Goal: Information Seeking & Learning: Check status

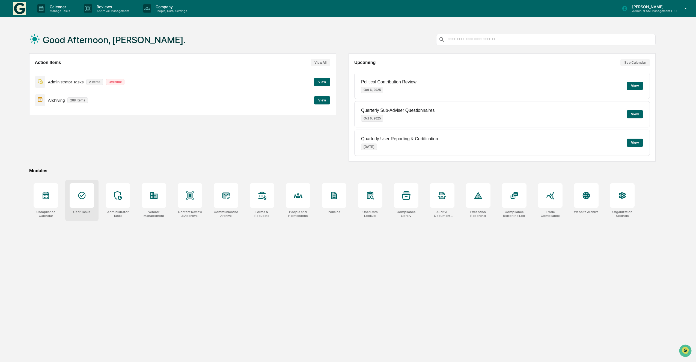
click at [84, 201] on div at bounding box center [82, 195] width 25 height 25
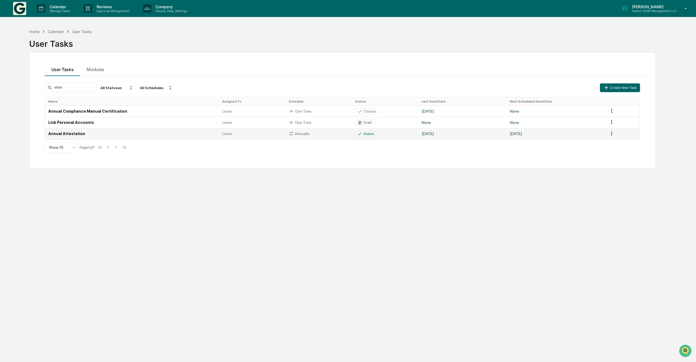
click at [88, 137] on td "Annual Attestation" at bounding box center [132, 133] width 174 height 11
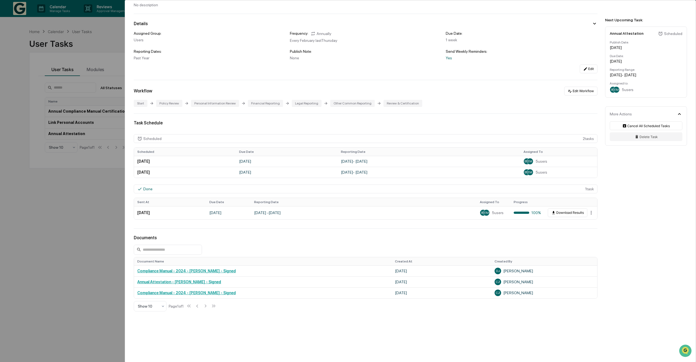
scroll to position [35, 0]
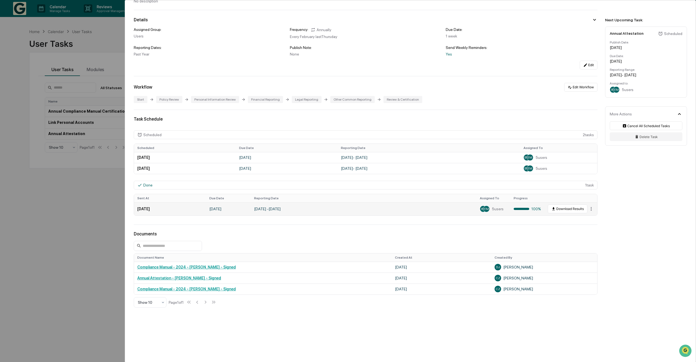
click at [401, 209] on td "January 1, 2024 - December 31, 2024" at bounding box center [364, 208] width 226 height 13
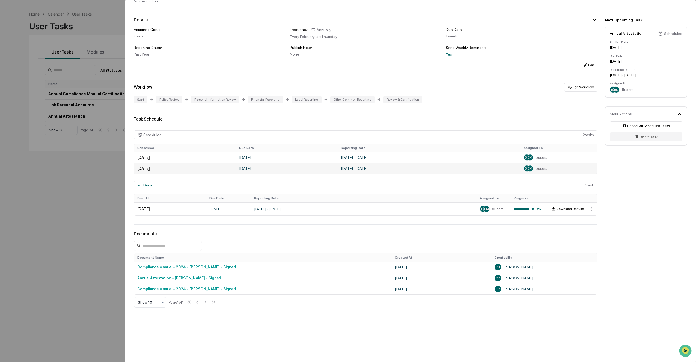
scroll to position [26, 0]
click at [379, 212] on td "January 1, 2024 - December 31, 2024" at bounding box center [364, 208] width 226 height 13
click at [561, 207] on button "Download Results" at bounding box center [568, 208] width 40 height 9
click at [101, 106] on div "User Tasks Annual Attestation Annual Attestation Active No description Details …" at bounding box center [348, 181] width 696 height 362
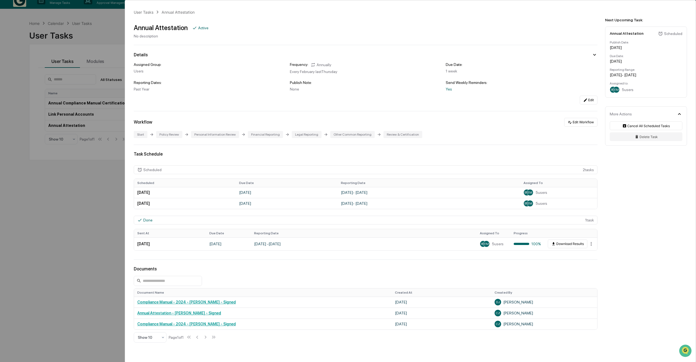
scroll to position [0, 0]
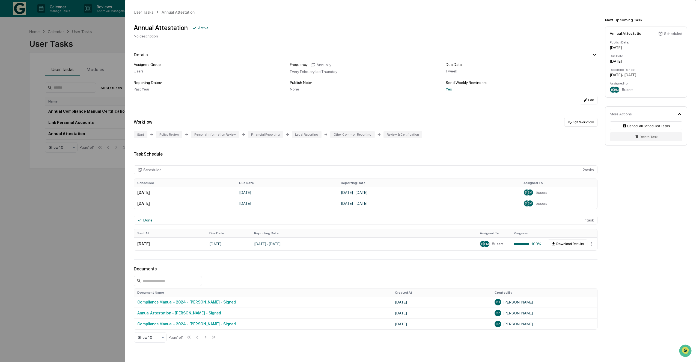
click at [199, 26] on div "Active" at bounding box center [203, 28] width 10 height 4
click at [597, 50] on div "User Tasks Annual Attestation Annual Attestation Active No description Details …" at bounding box center [410, 198] width 571 height 397
click at [594, 54] on icon at bounding box center [595, 55] width 6 height 6
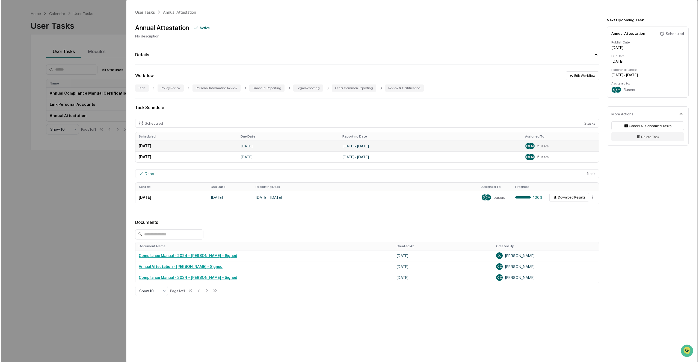
scroll to position [26, 0]
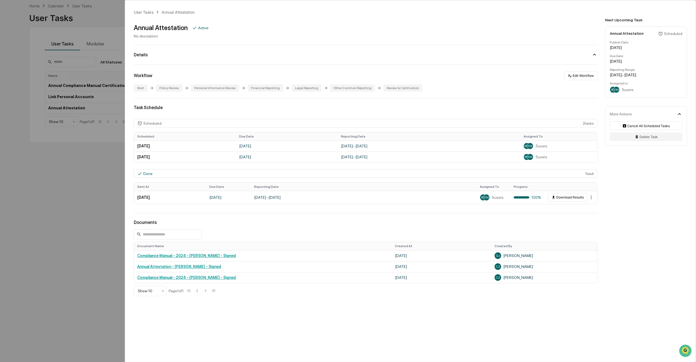
click at [146, 174] on div "Done" at bounding box center [147, 173] width 9 height 4
click at [593, 196] on html "Calendar Manage Tasks Reviews Approval Management Company People, Data, Setting…" at bounding box center [349, 155] width 699 height 362
click at [632, 190] on html "Calendar Manage Tasks Reviews Approval Management Company People, Data, Setting…" at bounding box center [349, 155] width 699 height 362
click at [668, 84] on div "Assigned to:" at bounding box center [646, 83] width 73 height 4
click at [624, 94] on div "Annual Attestation Scheduled Publish Date: January 7, 2026 Due Date: January 14…" at bounding box center [646, 61] width 82 height 71
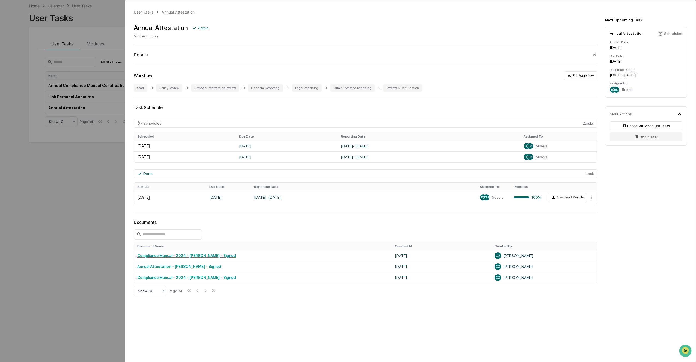
click at [387, 90] on div "Review & Certification" at bounding box center [403, 87] width 39 height 7
click at [390, 89] on div "Review & Certification" at bounding box center [403, 87] width 39 height 7
click at [257, 88] on div "Financial Reporting" at bounding box center [265, 87] width 35 height 7
click at [176, 118] on div "Task Schedule Scheduled 2 task s Scheduled Due Date Reporting Date Assigned To …" at bounding box center [366, 155] width 464 height 101
click at [552, 157] on div "BV EM 5 users" at bounding box center [559, 156] width 70 height 7
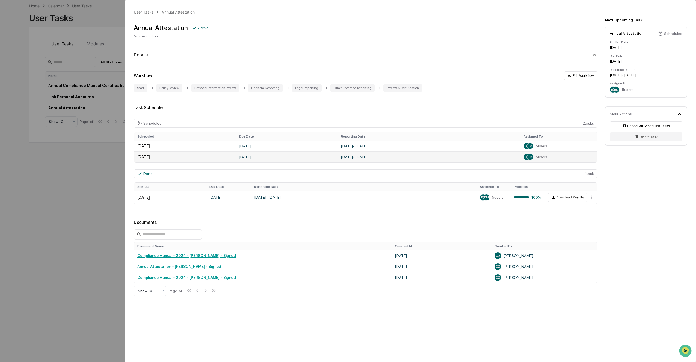
click at [364, 156] on td "January 1, 2026 - December 31, 2026" at bounding box center [429, 156] width 183 height 11
click at [293, 198] on td "January 1, 2024 - December 31, 2024" at bounding box center [364, 197] width 226 height 13
click at [489, 198] on div "EM" at bounding box center [486, 197] width 7 height 7
click at [606, 198] on div "User Tasks Annual Attestation Annual Attestation Active No description Details …" at bounding box center [410, 175] width 571 height 350
click at [594, 198] on td "Download Results" at bounding box center [570, 197] width 53 height 13
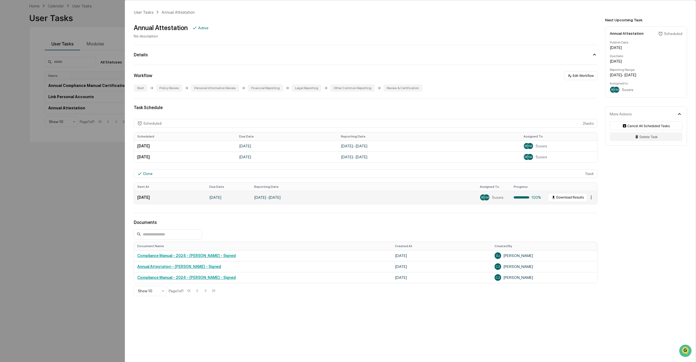
click at [592, 198] on html "Calendar Manage Tasks Reviews Approval Management Company People, Data, Setting…" at bounding box center [348, 155] width 696 height 362
click at [592, 207] on div "View" at bounding box center [594, 206] width 35 height 9
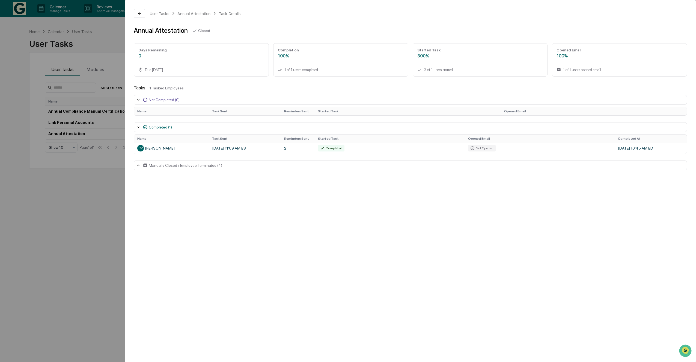
click at [178, 168] on div "Manually Closed / Employee Terminated (4)" at bounding box center [410, 165] width 553 height 10
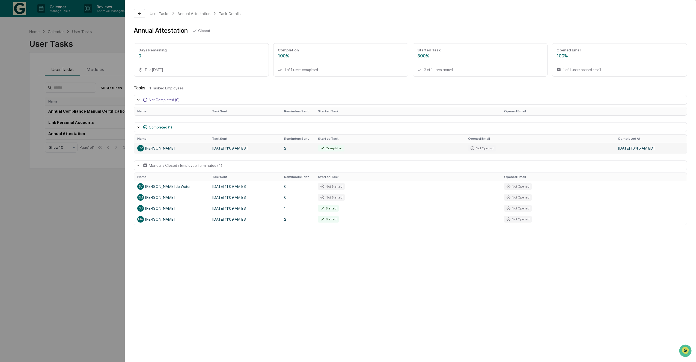
click at [335, 150] on div "Completed" at bounding box center [331, 148] width 26 height 7
click at [335, 148] on div "Completed" at bounding box center [331, 148] width 26 height 7
click at [304, 147] on td "2" at bounding box center [298, 148] width 34 height 11
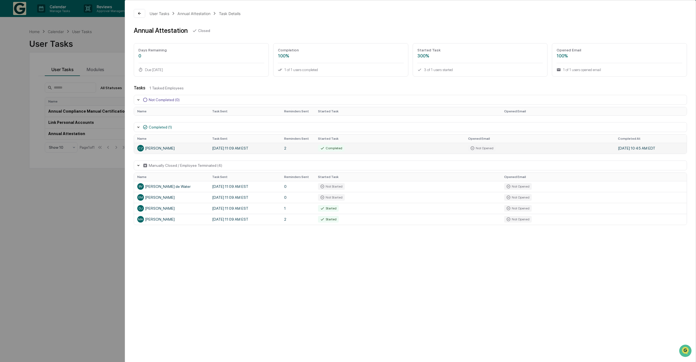
click at [461, 149] on td "Completed" at bounding box center [390, 148] width 150 height 11
click at [141, 163] on div "Manually Closed / Employee Terminated (4)" at bounding box center [410, 165] width 553 height 10
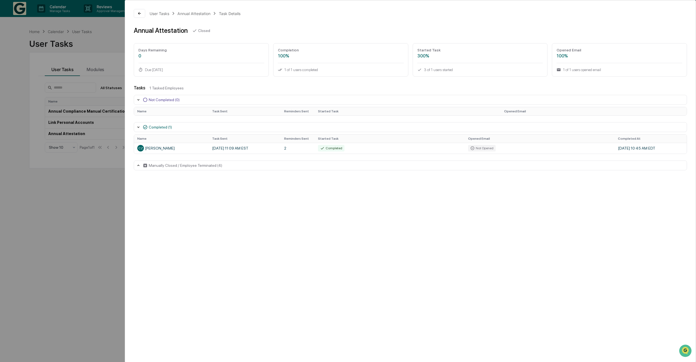
click at [140, 130] on div "Completed (1)" at bounding box center [410, 127] width 553 height 10
click at [143, 14] on button at bounding box center [139, 13] width 11 height 9
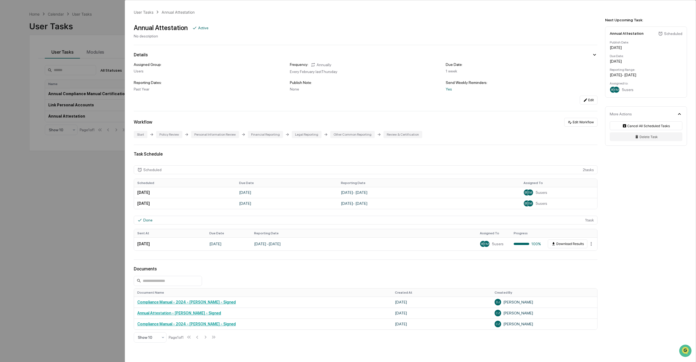
scroll to position [26, 0]
click at [28, 11] on div "User Tasks Annual Attestation Annual Attestation Active No description Details …" at bounding box center [348, 181] width 696 height 362
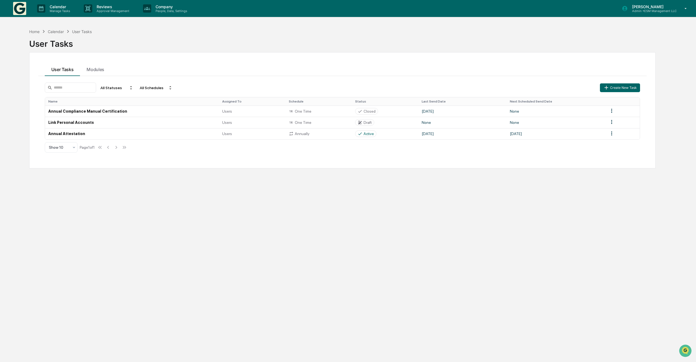
click at [25, 14] on img at bounding box center [19, 8] width 13 height 13
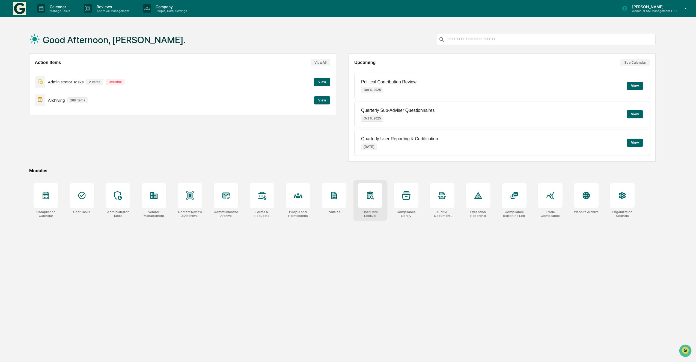
click at [366, 197] on icon at bounding box center [370, 195] width 9 height 9
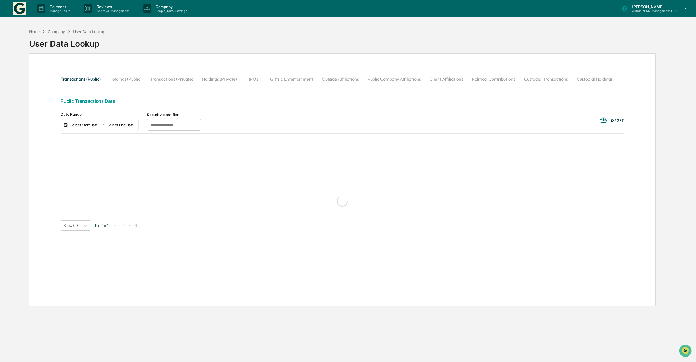
click at [133, 80] on button "Holdings (Public)" at bounding box center [125, 78] width 41 height 13
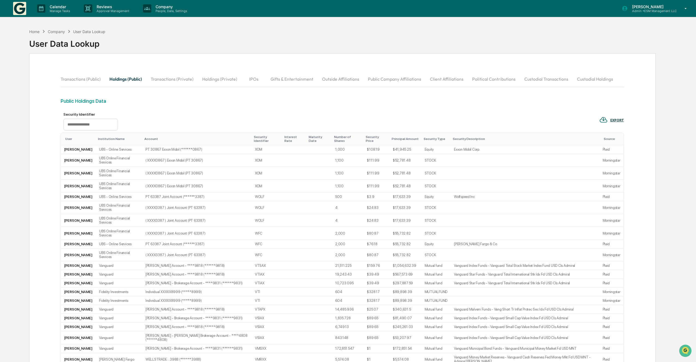
click at [158, 79] on button "Transactions (Private)" at bounding box center [172, 78] width 52 height 13
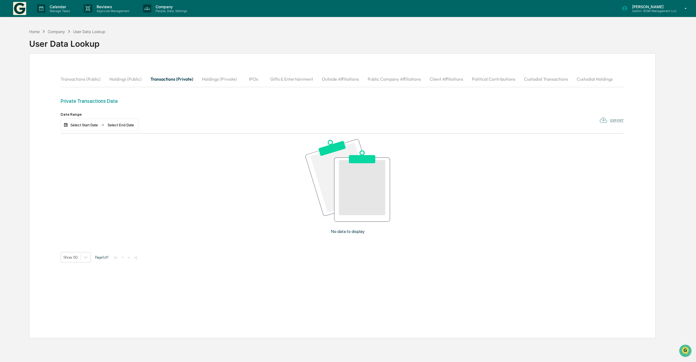
click at [219, 78] on button "Holdings (Private)" at bounding box center [220, 78] width 44 height 13
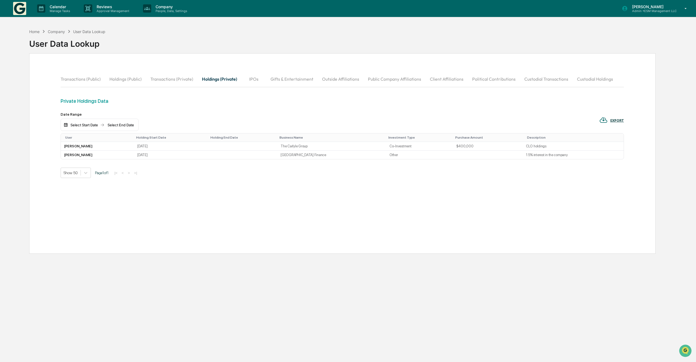
click at [136, 77] on button "Holdings (Public)" at bounding box center [125, 78] width 41 height 13
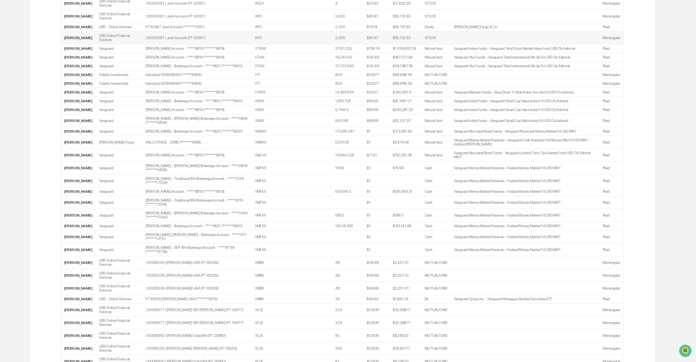
scroll to position [230, 0]
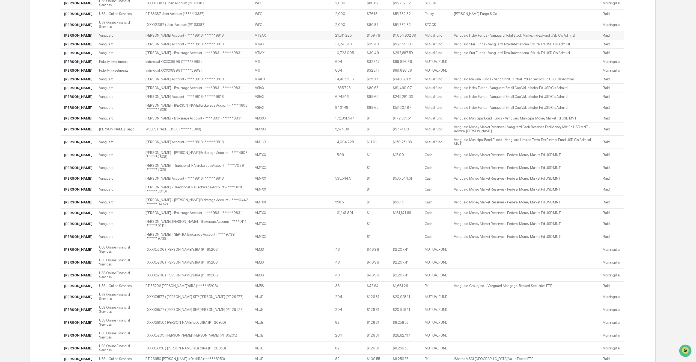
click at [556, 40] on td "Vanguard Index Funds - Vanguard Total Stock Market Index Fund USD Cls Admiral" at bounding box center [525, 35] width 149 height 9
click at [541, 38] on td "Vanguard Index Funds - Vanguard Total Stock Market Index Fund USD Cls Admiral" at bounding box center [525, 35] width 149 height 9
click at [451, 40] on td "Vanguard Index Funds - Vanguard Total Stock Market Index Fund USD Cls Admiral" at bounding box center [525, 35] width 149 height 9
click at [410, 45] on td "$567,573.69" at bounding box center [406, 44] width 32 height 9
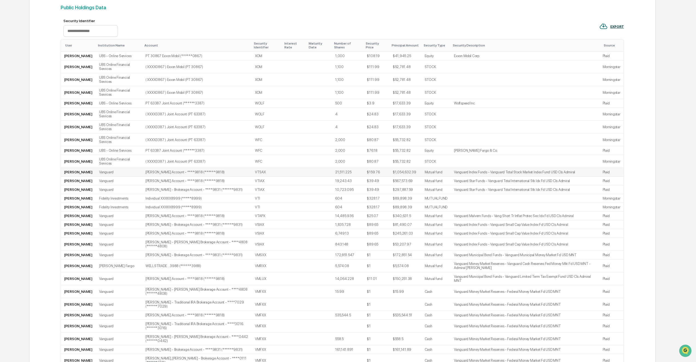
scroll to position [0, 0]
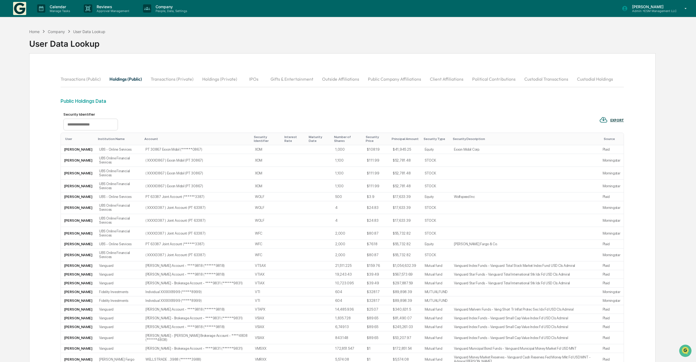
click at [164, 78] on button "Transactions (Private)" at bounding box center [172, 78] width 52 height 13
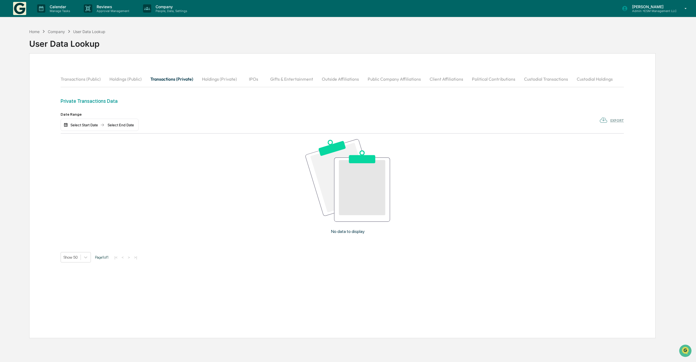
click at [216, 75] on button "Holdings (Private)" at bounding box center [220, 78] width 44 height 13
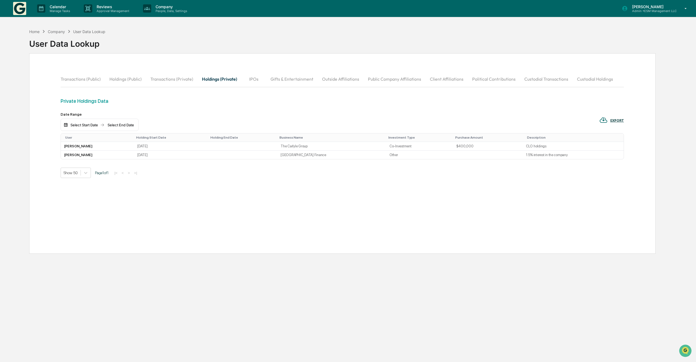
click at [250, 78] on button "IPOs" at bounding box center [254, 78] width 25 height 13
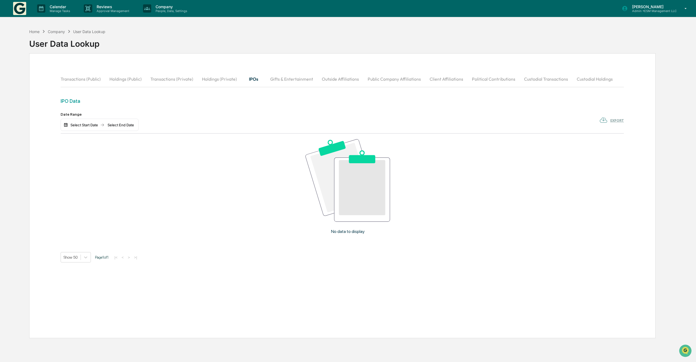
click at [279, 79] on button "Gifts & Entertainment" at bounding box center [292, 78] width 52 height 13
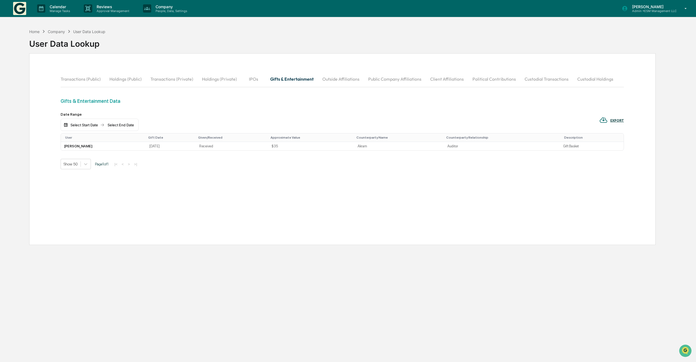
click at [328, 79] on button "Outside Affiliations" at bounding box center [341, 78] width 46 height 13
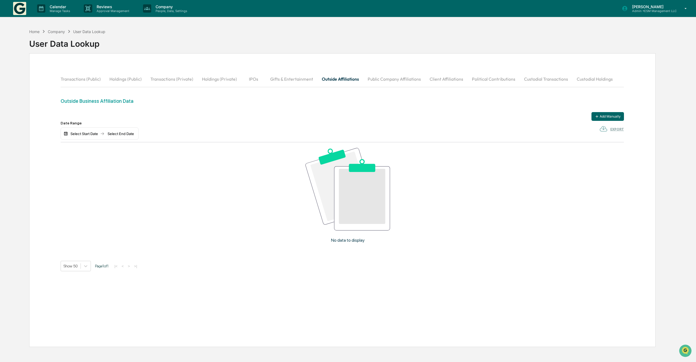
click at [385, 80] on button "Public Company Affiliations" at bounding box center [394, 78] width 62 height 13
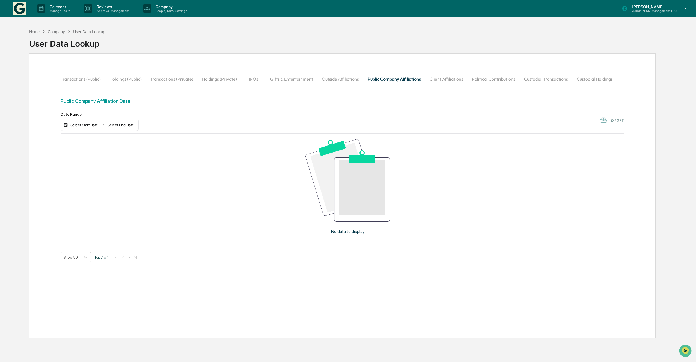
click at [457, 80] on button "Client Affiliations" at bounding box center [446, 78] width 42 height 13
click at [489, 80] on button "Political Contributions" at bounding box center [494, 78] width 52 height 13
click at [526, 80] on button "Custodial Transactions" at bounding box center [546, 78] width 53 height 13
click at [578, 78] on button "Custodial Holdings" at bounding box center [595, 78] width 45 height 13
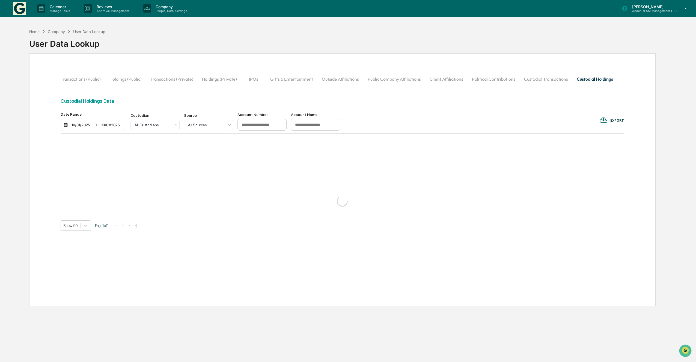
click at [71, 78] on button "Transactions (Public)" at bounding box center [83, 78] width 45 height 13
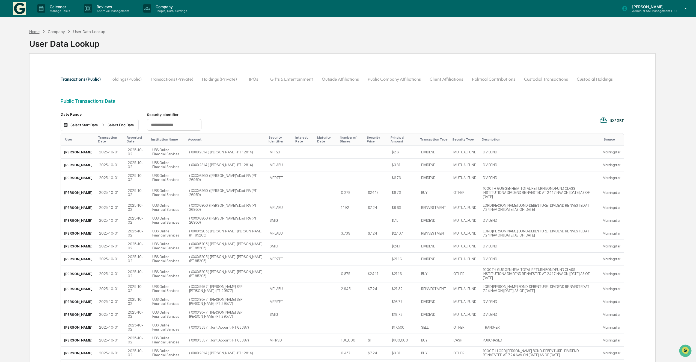
click at [37, 32] on div "Home" at bounding box center [34, 31] width 10 height 5
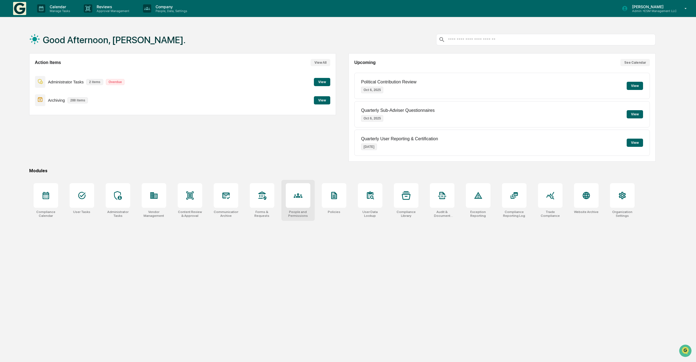
click at [298, 205] on div at bounding box center [298, 195] width 25 height 25
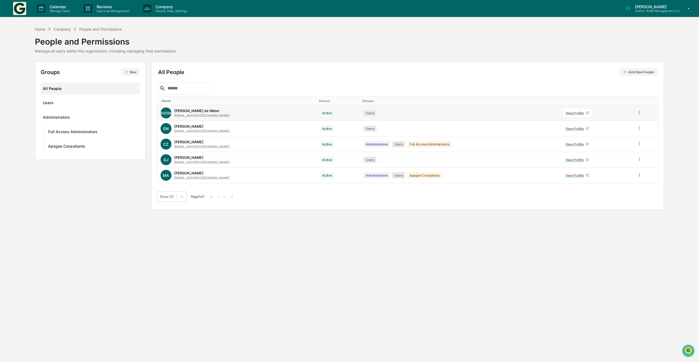
click at [640, 112] on icon at bounding box center [639, 112] width 5 height 5
click at [571, 112] on div "View Profile" at bounding box center [575, 113] width 20 height 4
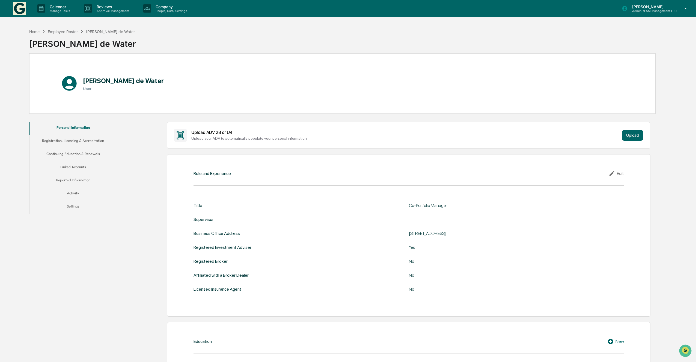
click at [61, 34] on div "Home Employee Roster Bill Van de Water" at bounding box center [82, 31] width 106 height 6
click at [77, 140] on button "Registration, Licensing & Accreditation" at bounding box center [72, 141] width 87 height 13
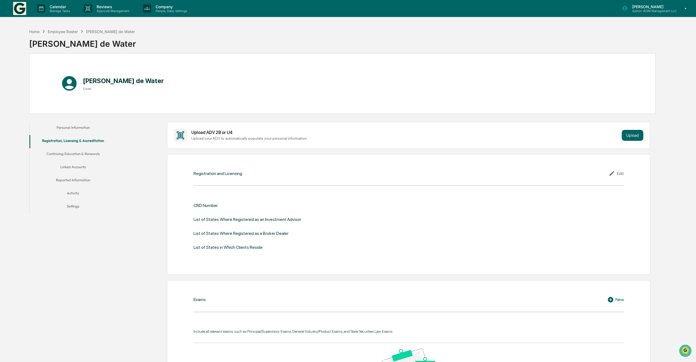
click at [79, 153] on button "Continuing Education & Renewals" at bounding box center [72, 154] width 87 height 13
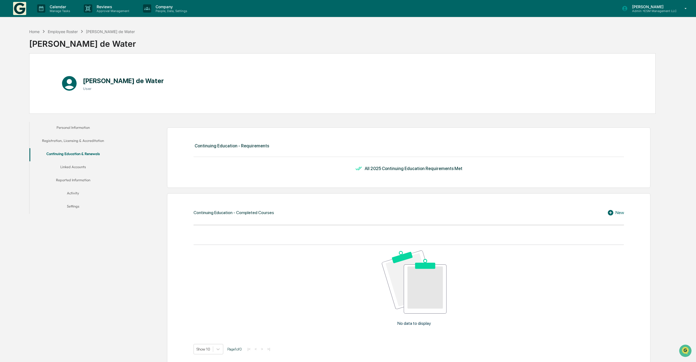
click at [77, 167] on button "Linked Accounts" at bounding box center [72, 167] width 87 height 13
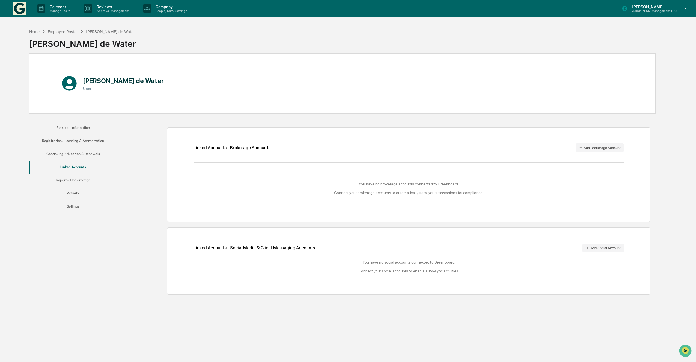
click at [76, 176] on button "Reported Information" at bounding box center [72, 180] width 87 height 13
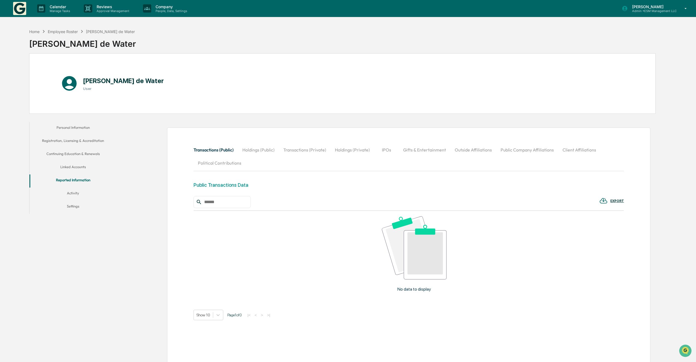
click at [71, 196] on button "Activity" at bounding box center [72, 193] width 87 height 13
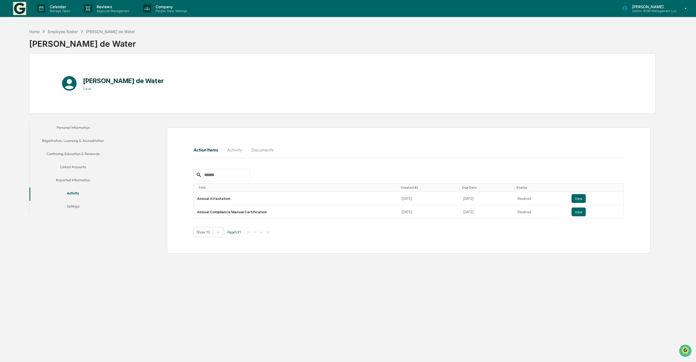
click at [75, 206] on button "Settings" at bounding box center [72, 206] width 87 height 13
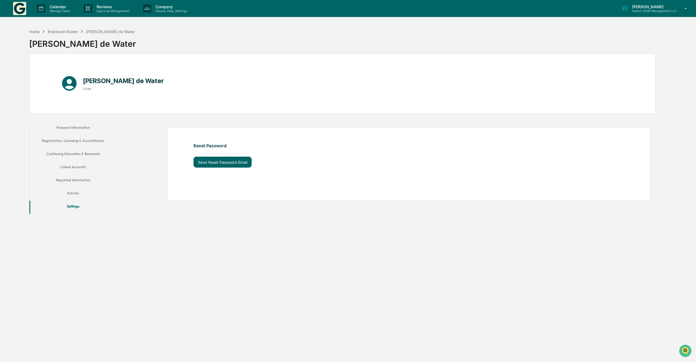
click at [75, 206] on button "Settings" at bounding box center [72, 206] width 87 height 13
click at [77, 128] on button "Personal Information" at bounding box center [72, 128] width 87 height 13
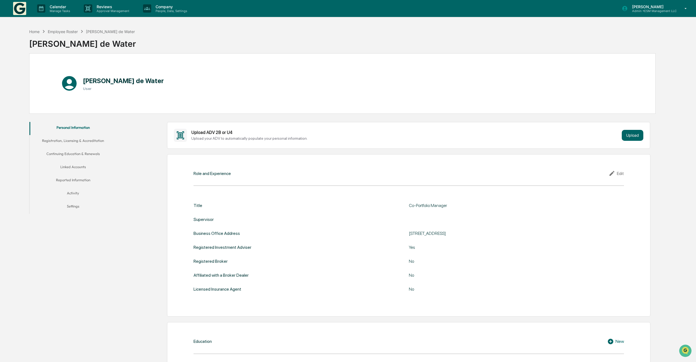
click at [73, 206] on button "Settings" at bounding box center [72, 206] width 87 height 13
